Goal: Complete application form

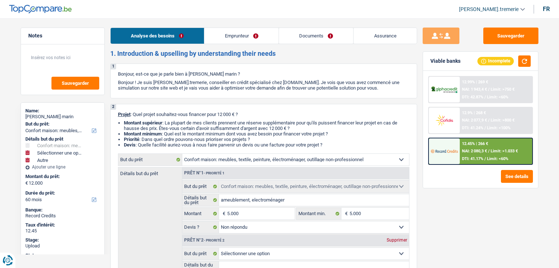
select select "household"
select select "other"
select select "60"
select select "household"
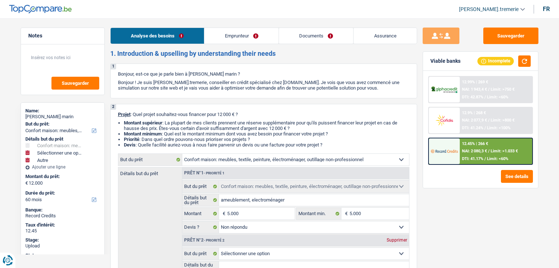
select select "household"
select select "not_answered"
select select "other"
select select "60"
select select "publicEmployee"
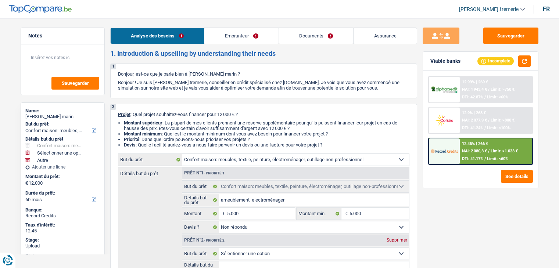
select select "netSalary"
select select "mealVouchers"
select select "rents"
select select "household"
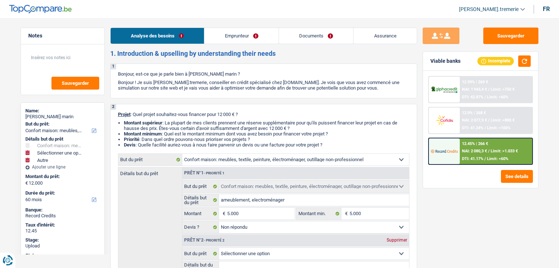
select select "not_answered"
select select "other"
select select "60"
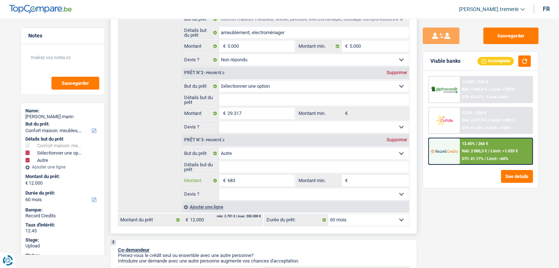
click at [271, 181] on input "683" at bounding box center [260, 181] width 67 height 12
type input "68"
select select
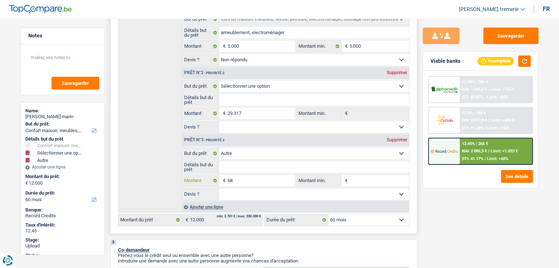
type input "68"
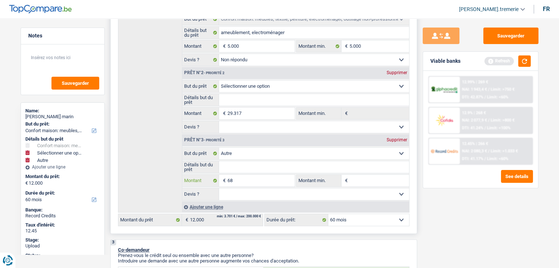
select select
type input "683"
select select
type input "683"
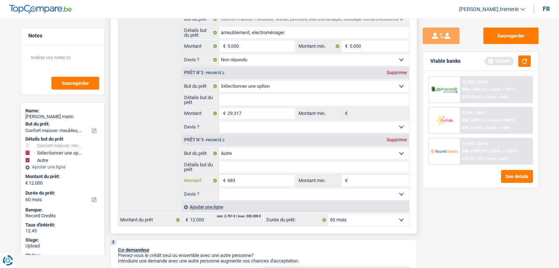
select select
click at [292, 192] on select "Oui Non Non répondu Sélectionner une option" at bounding box center [314, 195] width 190 height 12
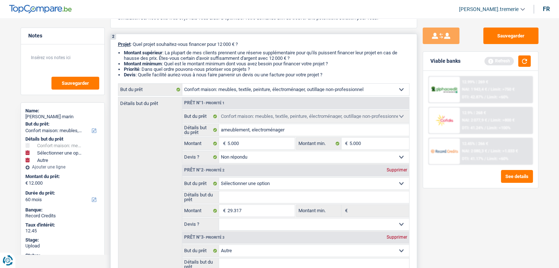
scroll to position [68, 0]
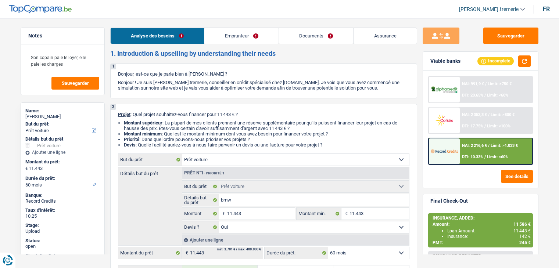
select select "car"
select select "60"
click at [337, 36] on link "Documents" at bounding box center [316, 36] width 75 height 16
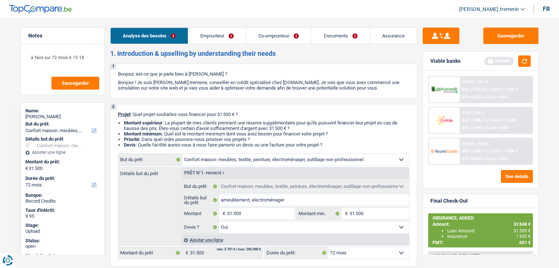
select select "household"
select select "72"
select select "household"
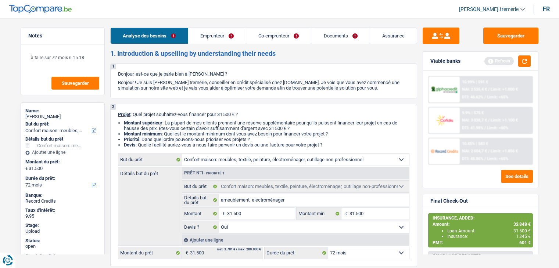
select select "yes"
select select "72"
select select "worker"
select select "netSalary"
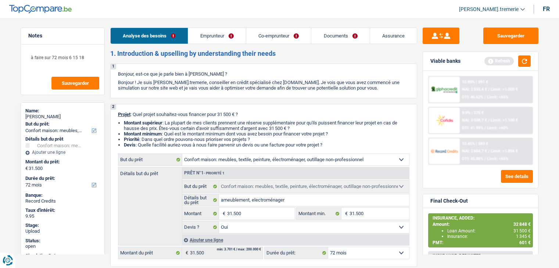
select select "mealVouchers"
select select "familyAllowances"
select select "netSalary"
select select "familyAllowances"
select select "ownerWithMortgage"
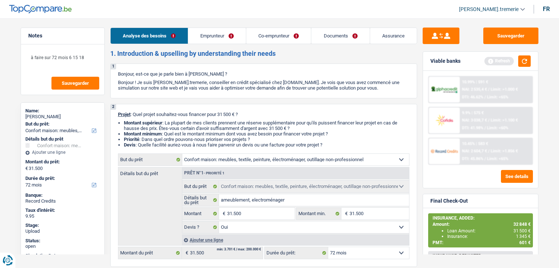
select select "cardOrCredit"
select select "mortgage"
select select "300"
select select "carLoan"
select select "60"
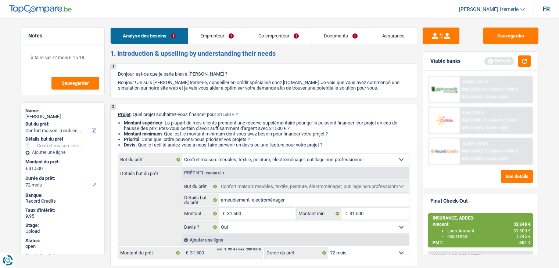
select select "household"
select select "yes"
select select "72"
click at [473, 149] on span "NAI: 2 604,7 €" at bounding box center [474, 151] width 25 height 5
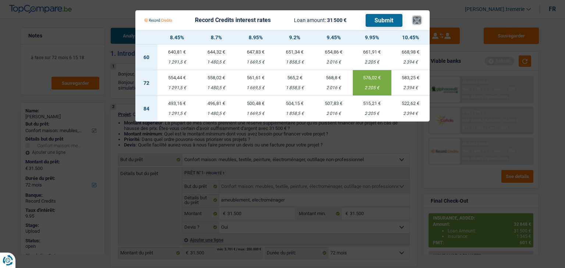
click at [416, 17] on button "×" at bounding box center [417, 20] width 8 height 7
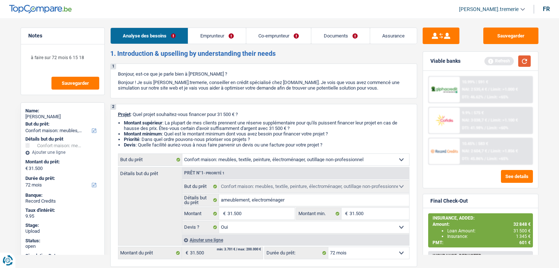
click at [528, 58] on button "button" at bounding box center [524, 61] width 13 height 11
